Goal: Ask a question

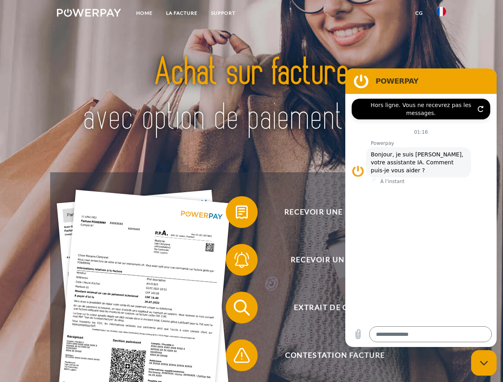
click at [89, 14] on img at bounding box center [89, 13] width 64 height 8
click at [441, 14] on img at bounding box center [442, 12] width 10 height 10
click at [419, 13] on link "CG" at bounding box center [419, 13] width 21 height 14
click at [236, 214] on span at bounding box center [230, 212] width 40 height 40
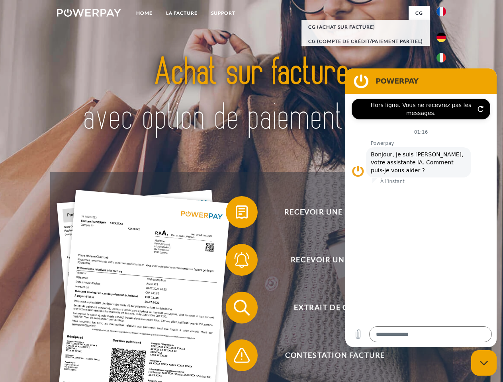
click at [236, 262] on div "Recevoir une facture ? Recevoir un rappel? Extrait de compte retour" at bounding box center [251, 331] width 402 height 319
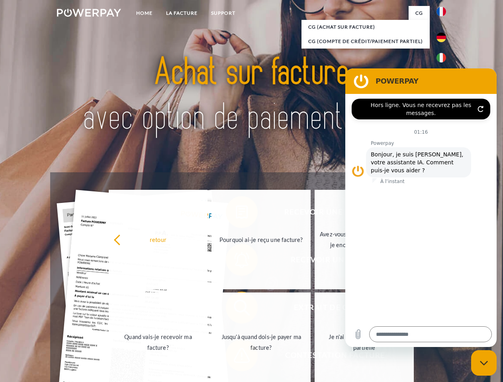
click at [236, 309] on link "Jusqu'à quand dois-je payer ma facture?" at bounding box center [260, 343] width 99 height 100
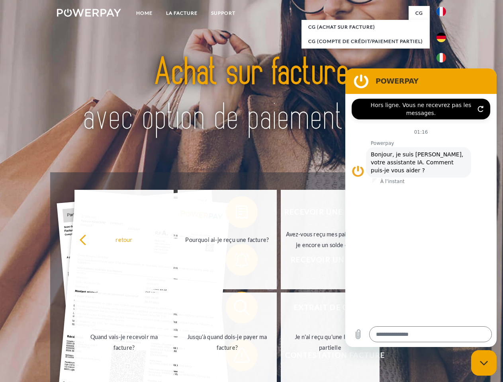
click at [236, 357] on span at bounding box center [230, 356] width 40 height 40
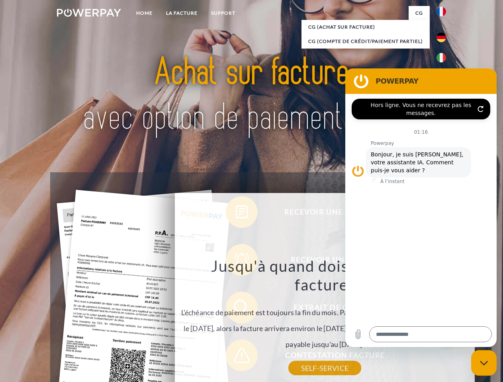
click at [484, 363] on icon "Fermer la fenêtre de messagerie" at bounding box center [484, 363] width 8 height 5
type textarea "*"
